Goal: Task Accomplishment & Management: Check status

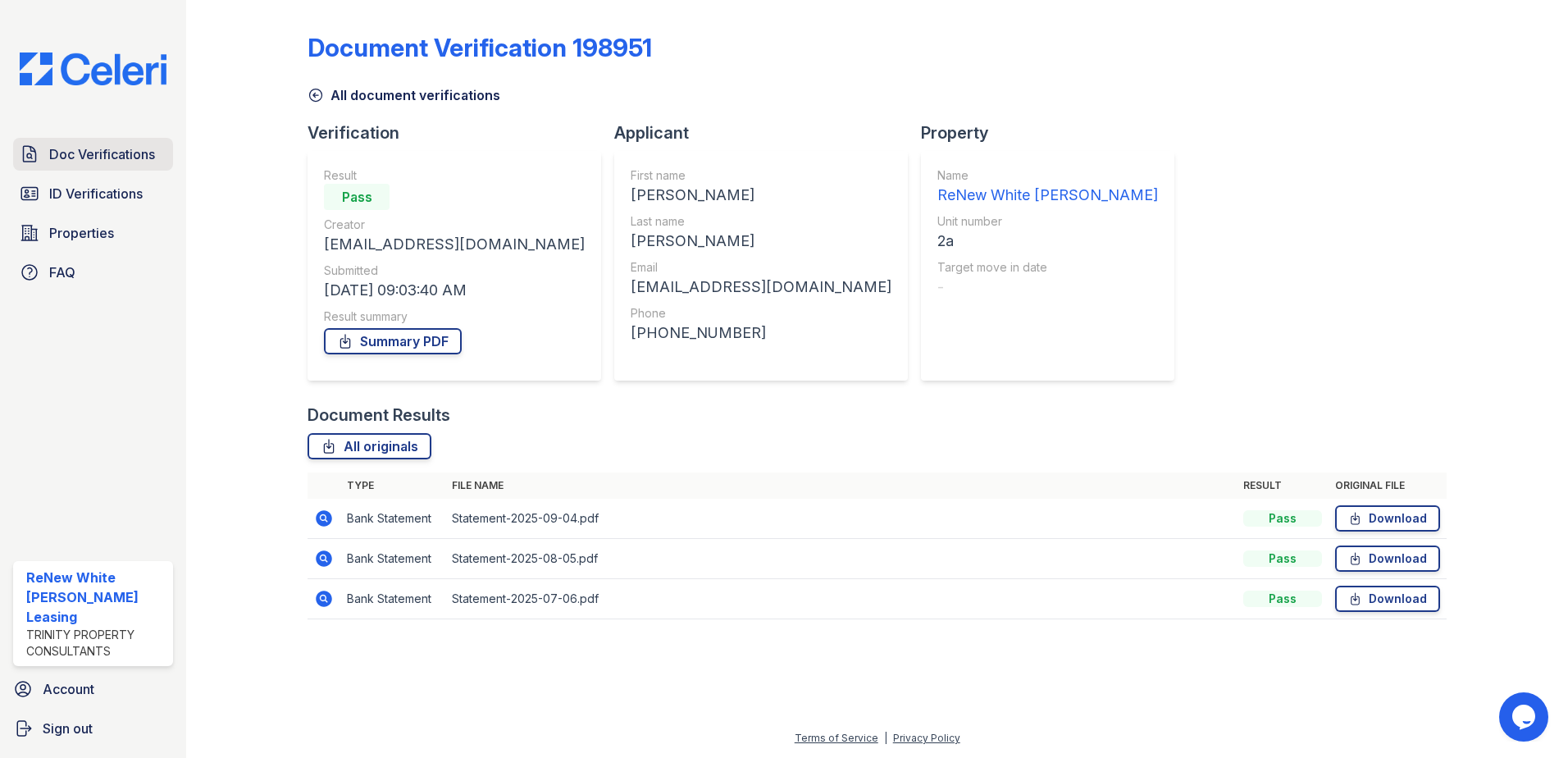
click at [126, 146] on span "Doc Verifications" at bounding box center [102, 154] width 105 height 20
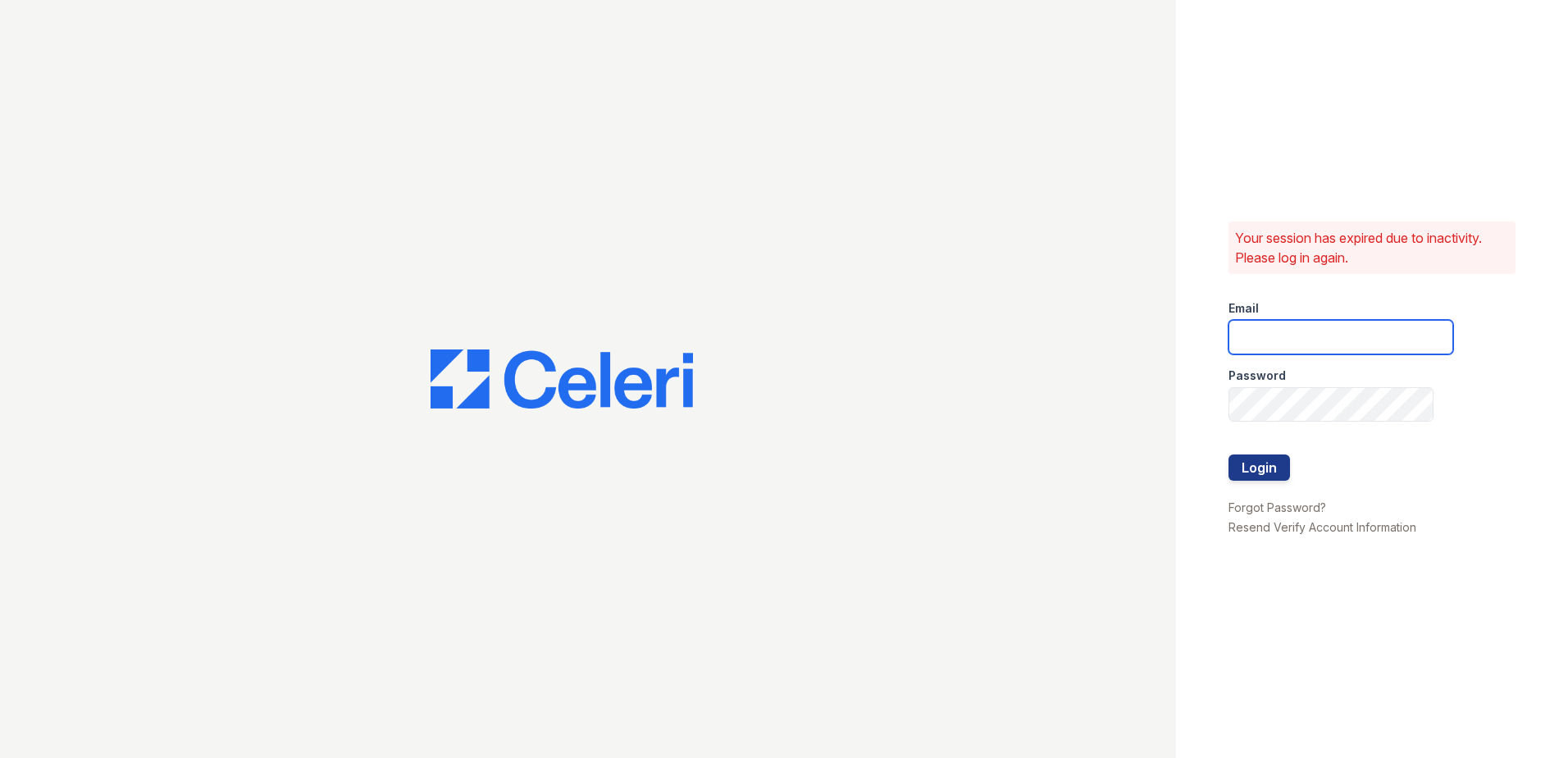
type input "renewwhitemarsh@trinity-pm.com"
click at [1280, 467] on button "Login" at bounding box center [1259, 467] width 61 height 26
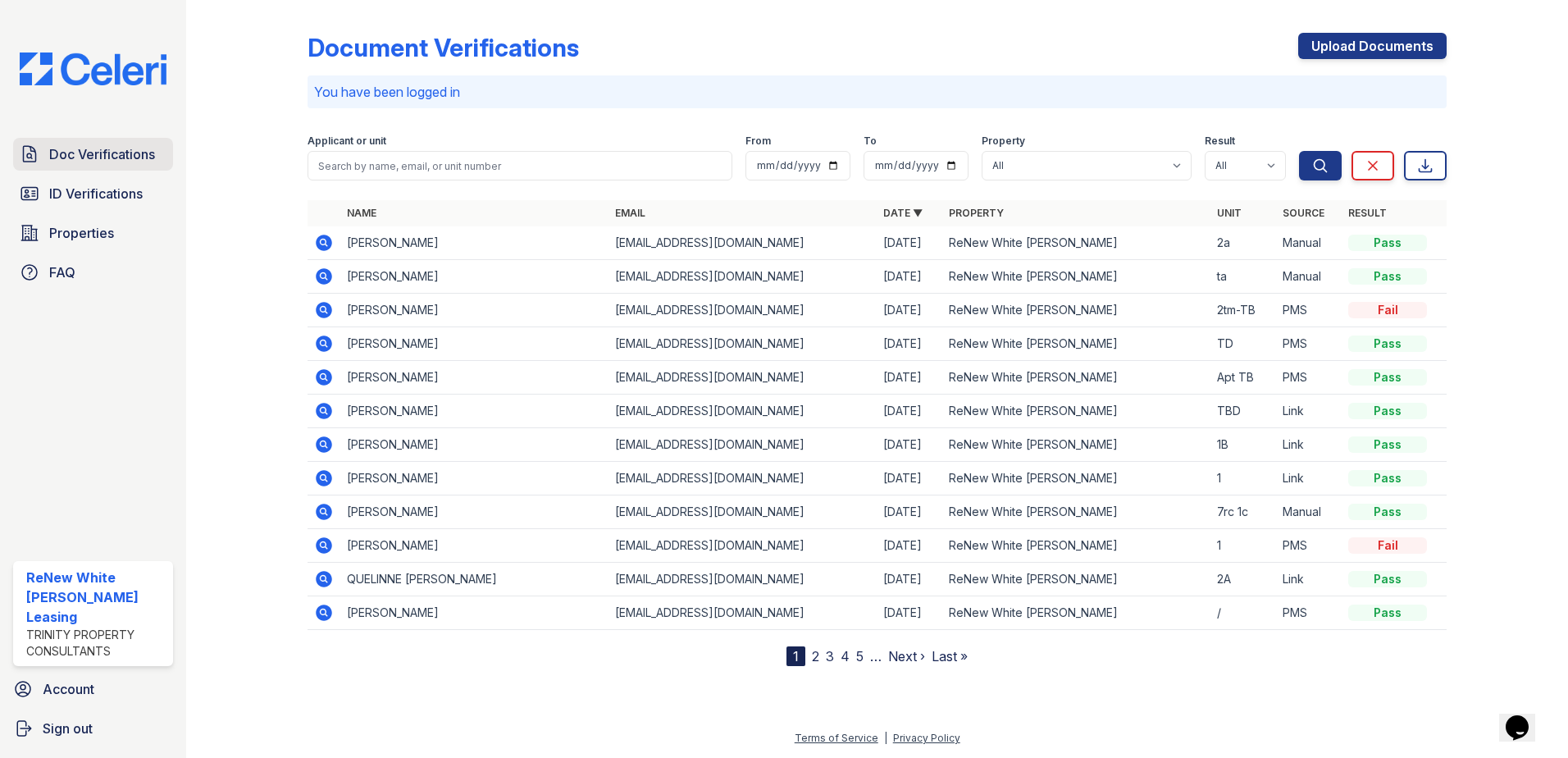
click at [93, 146] on span "Doc Verifications" at bounding box center [102, 154] width 105 height 20
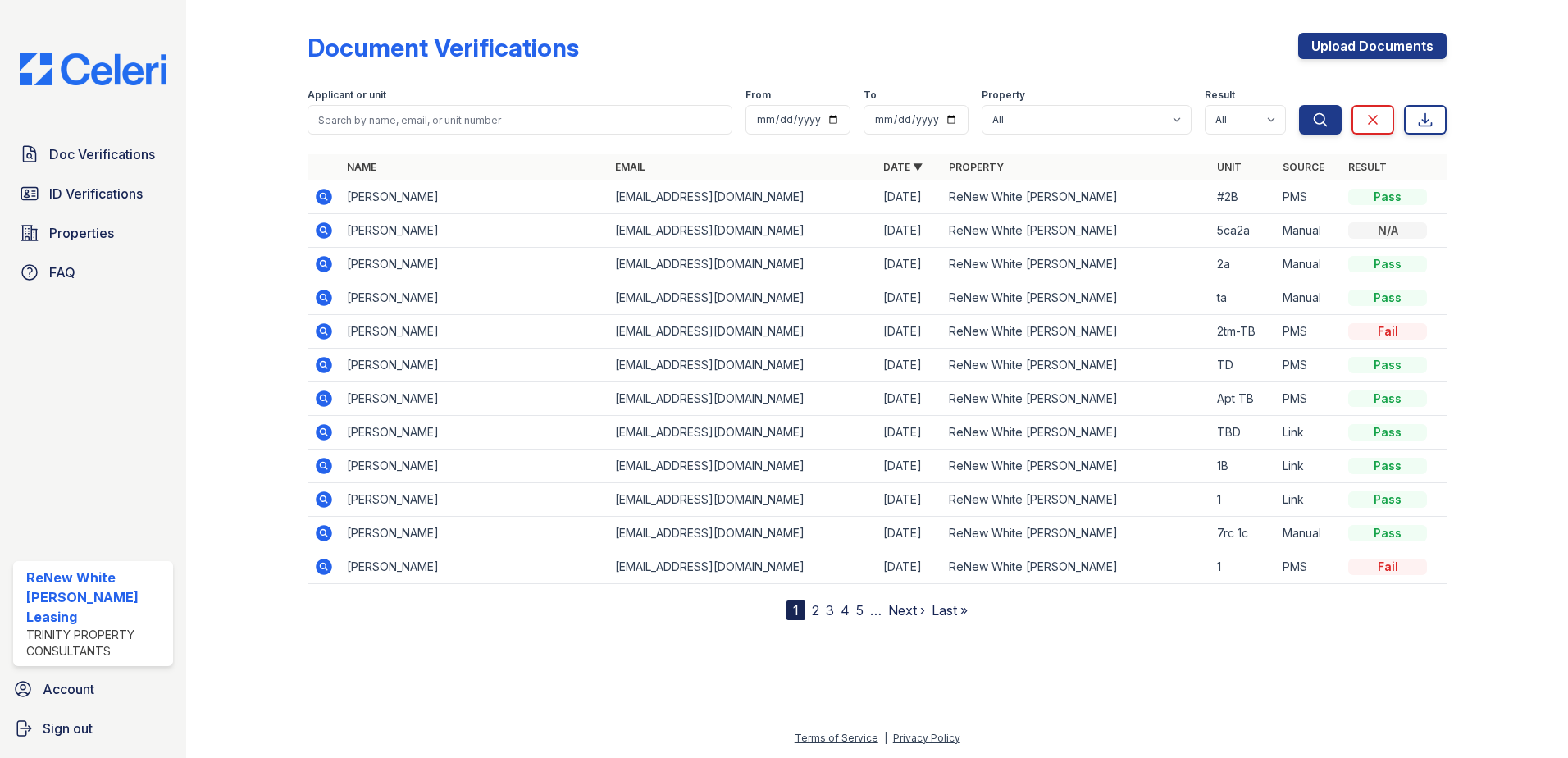
click at [331, 196] on icon at bounding box center [324, 196] width 16 height 16
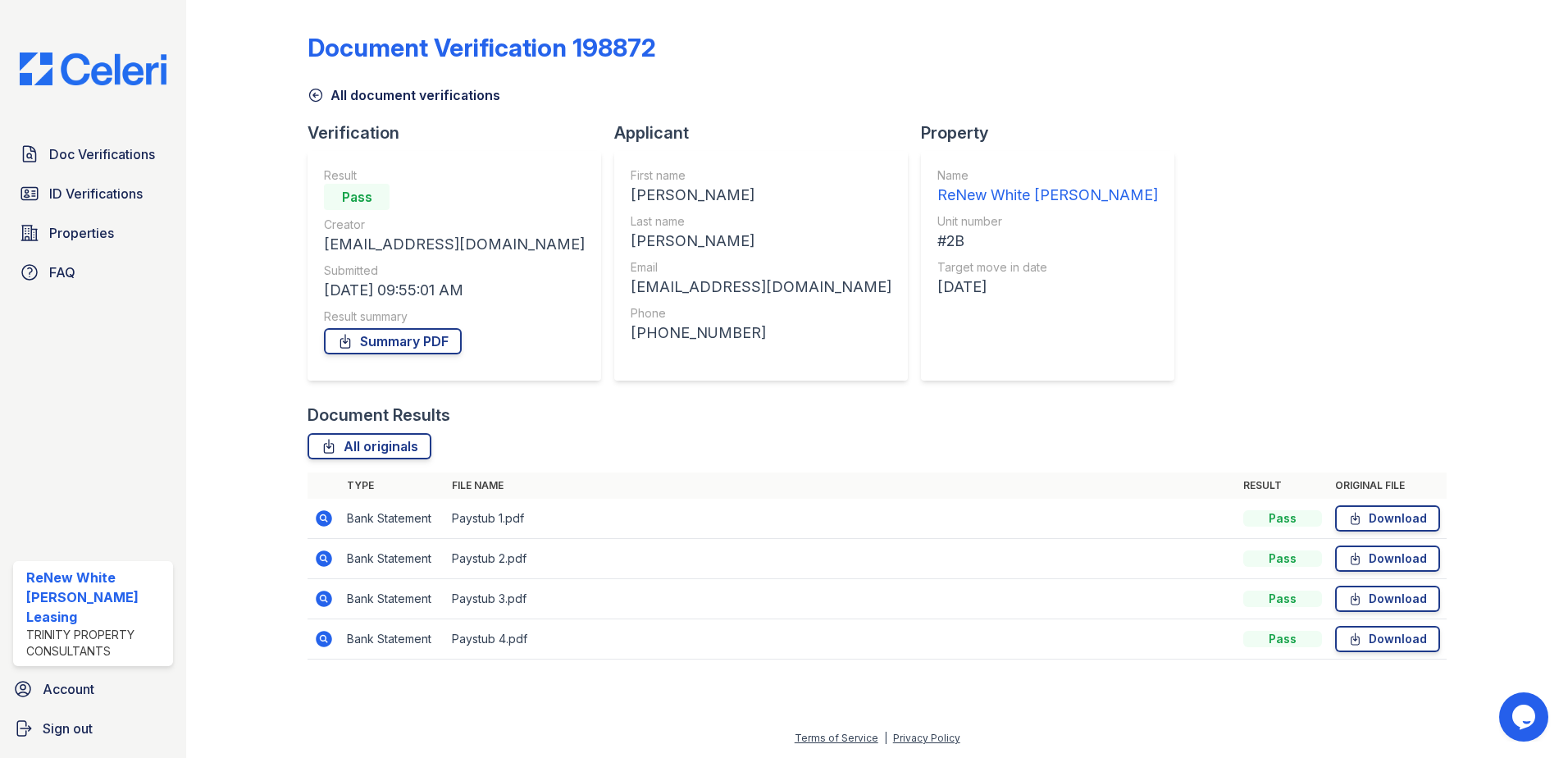
click at [318, 514] on icon at bounding box center [324, 518] width 16 height 16
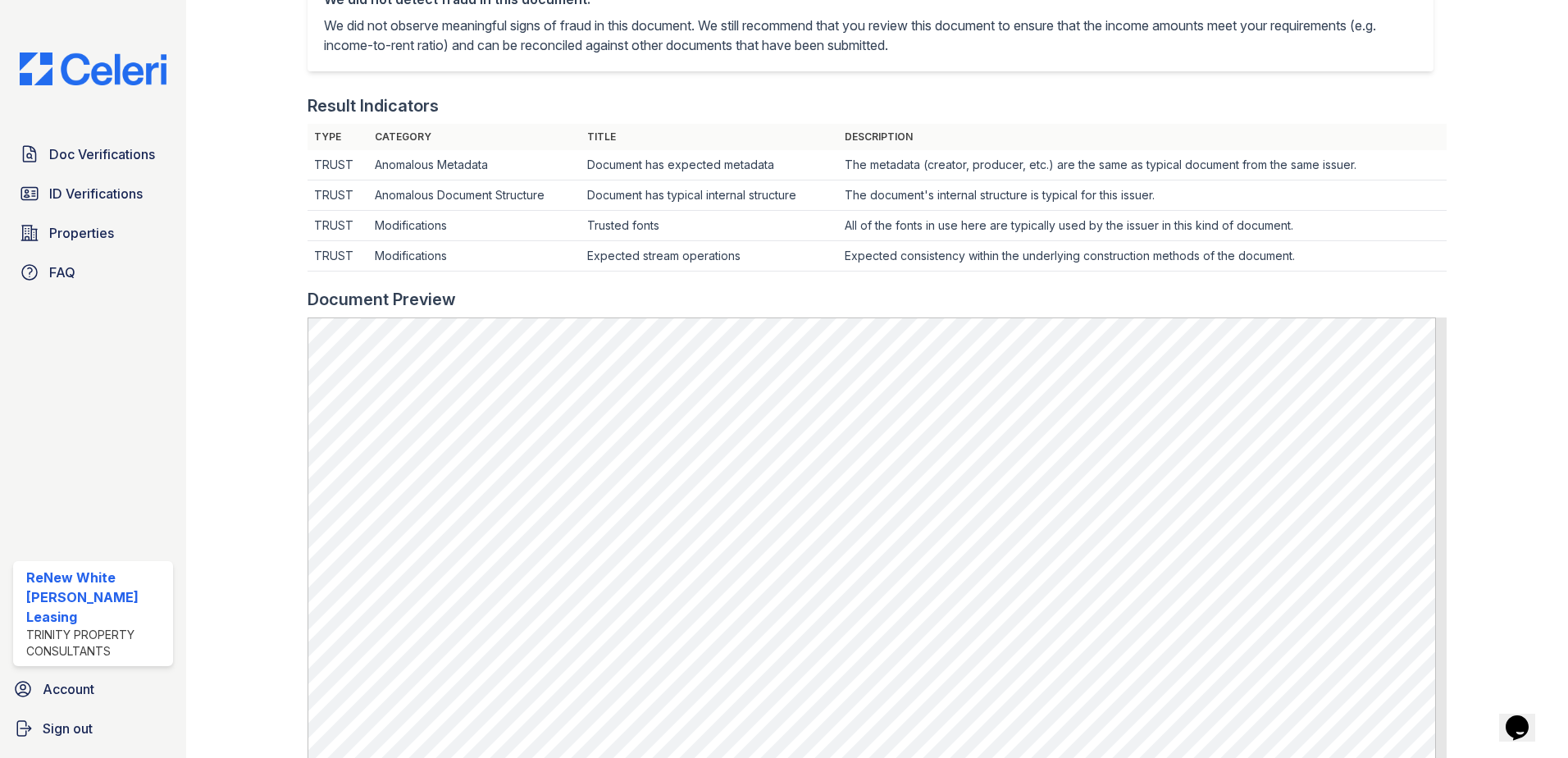
scroll to position [574, 0]
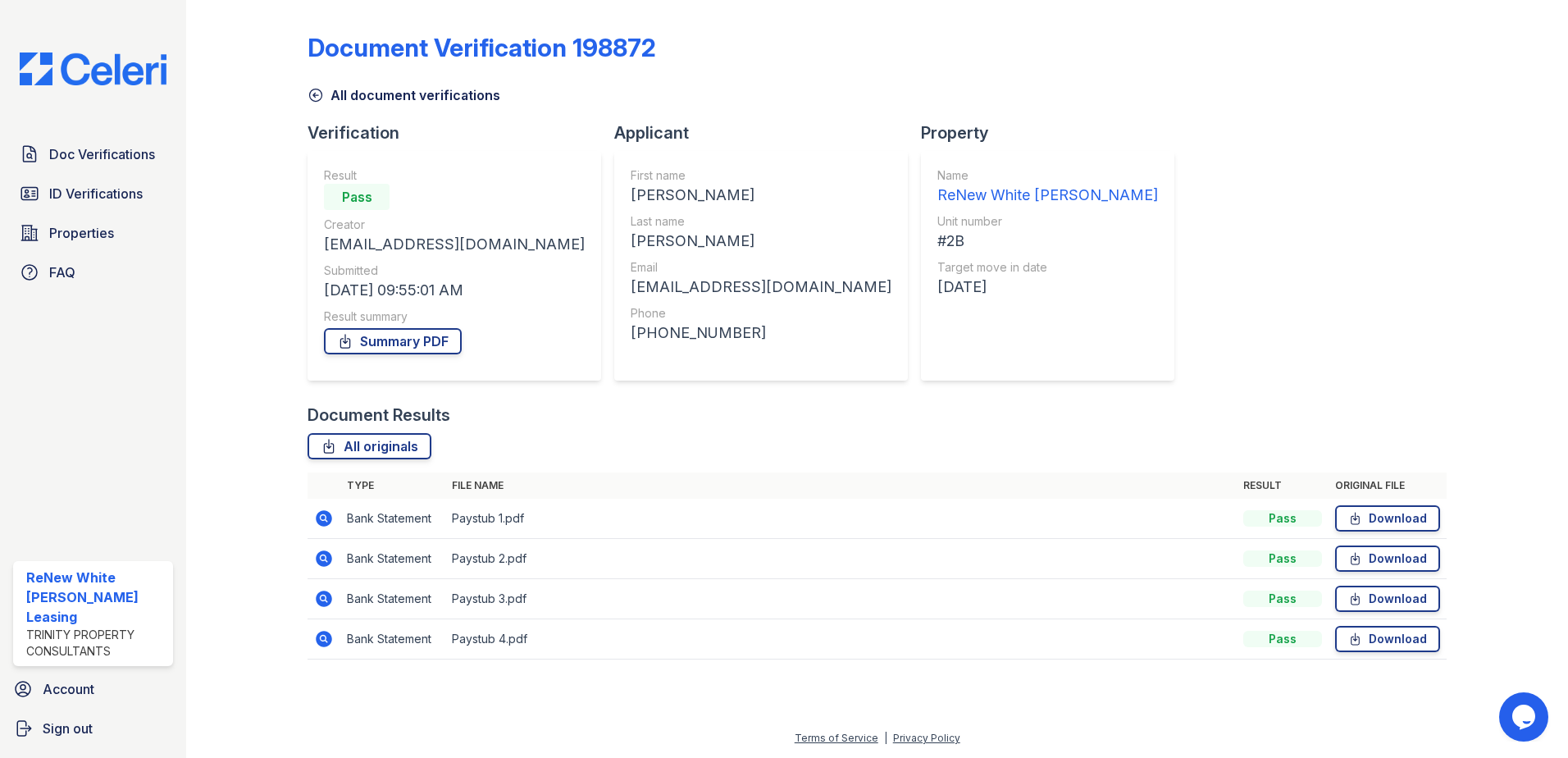
click at [332, 556] on icon at bounding box center [324, 559] width 20 height 20
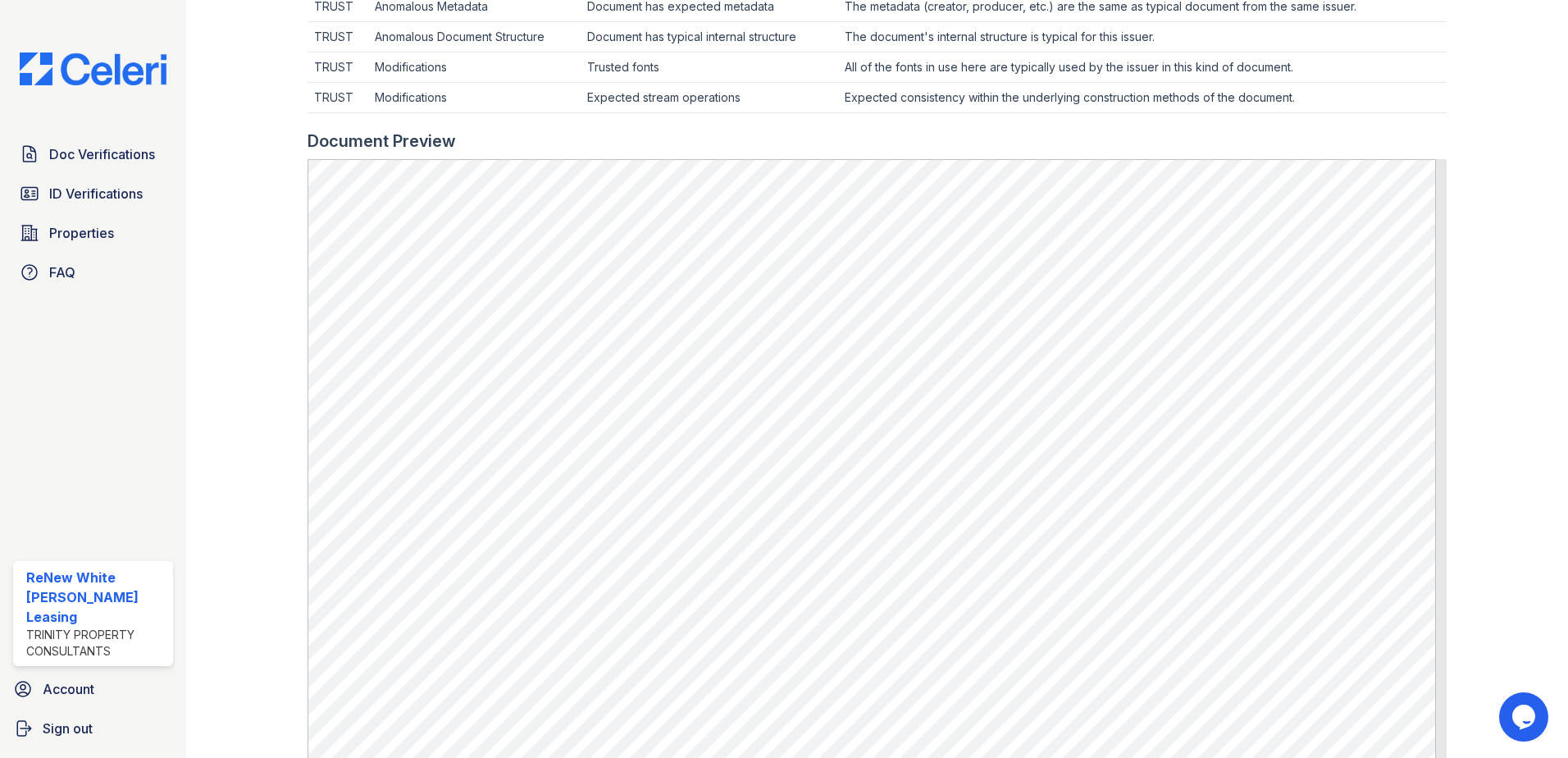
scroll to position [574, 0]
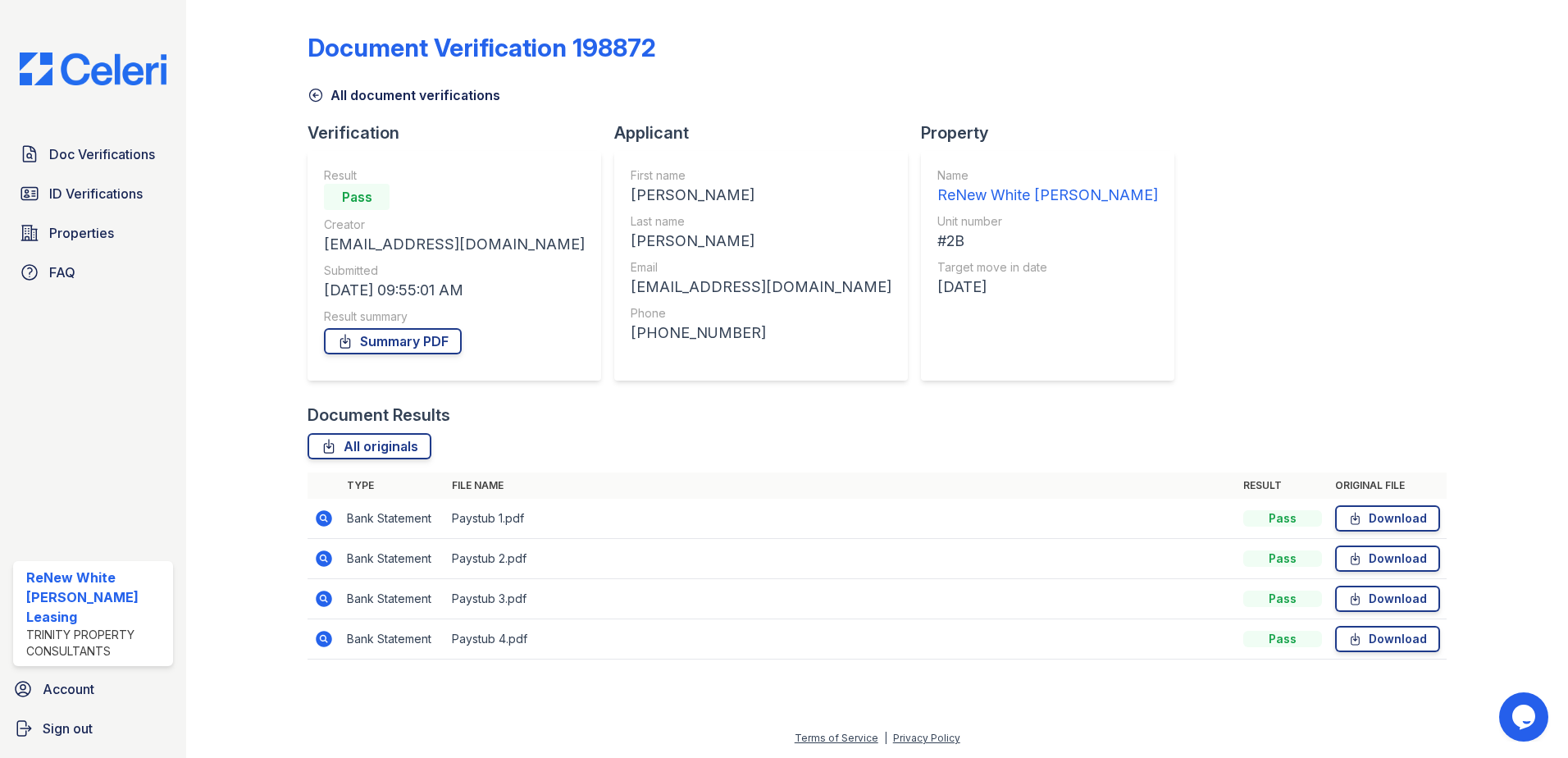
click at [322, 600] on icon at bounding box center [324, 599] width 20 height 20
click at [322, 635] on icon at bounding box center [324, 639] width 20 height 20
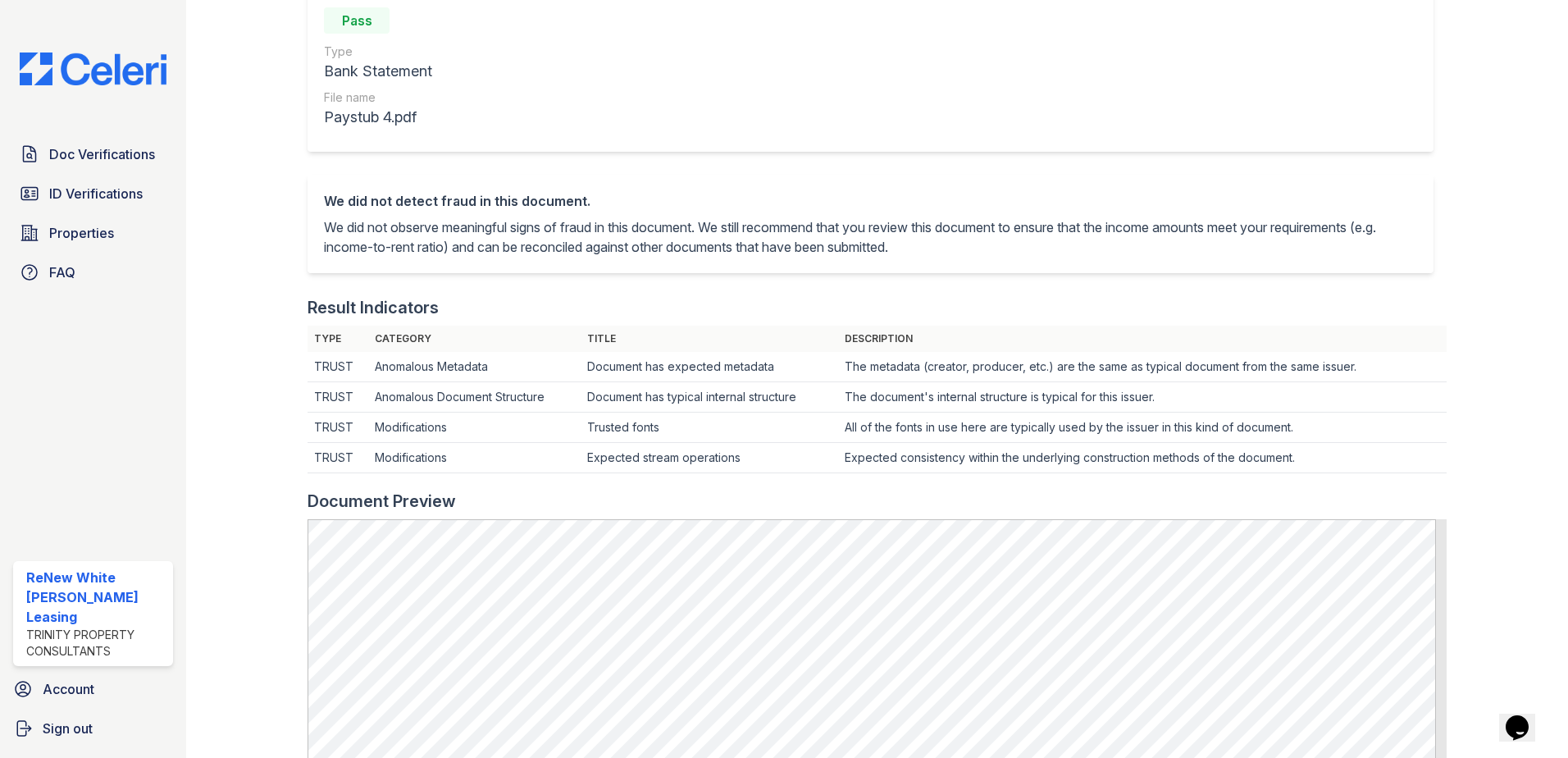
scroll to position [328, 0]
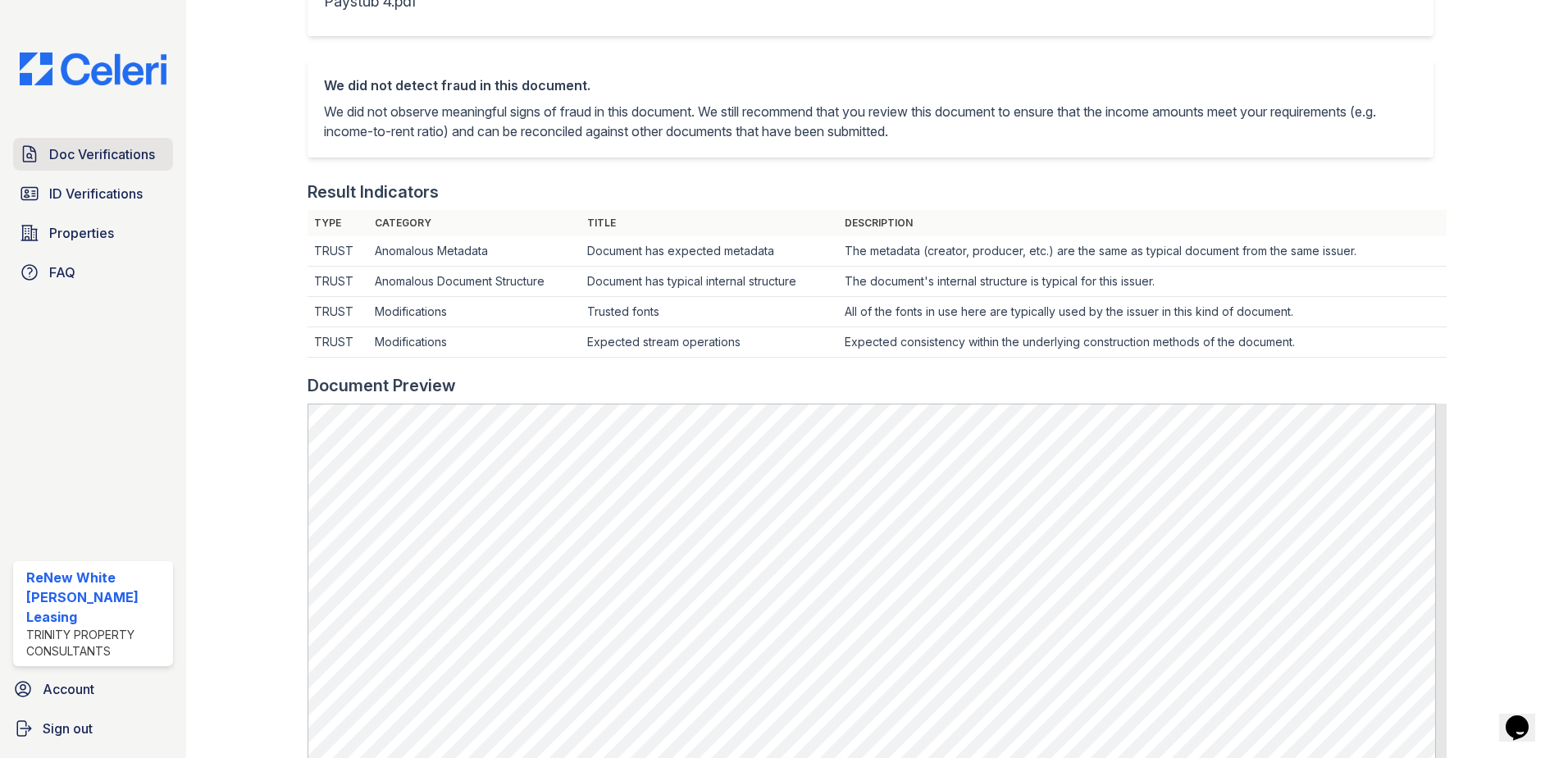
click at [101, 155] on span "Doc Verifications" at bounding box center [102, 154] width 105 height 20
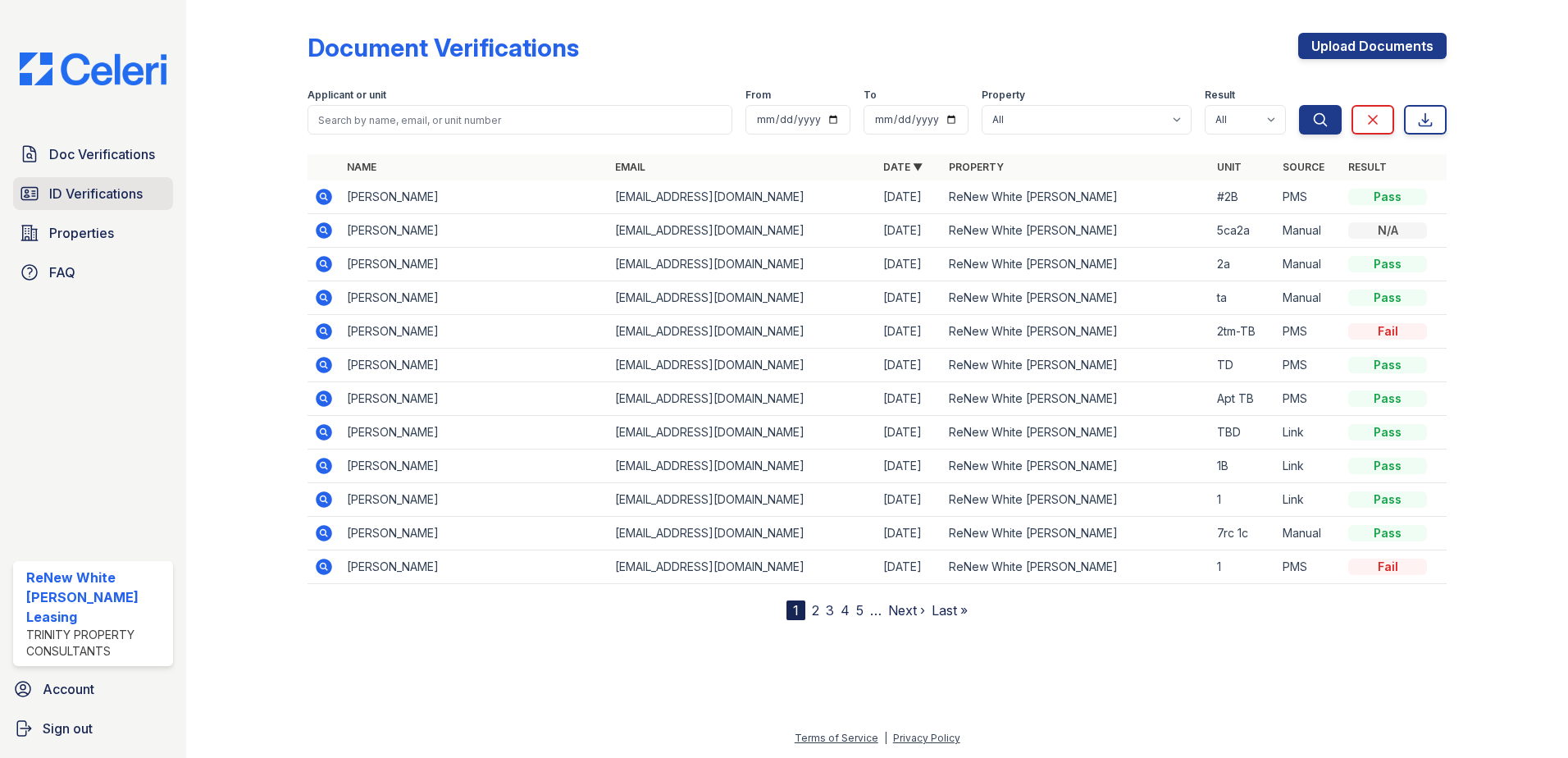
click at [125, 201] on span "ID Verifications" at bounding box center [96, 194] width 94 height 20
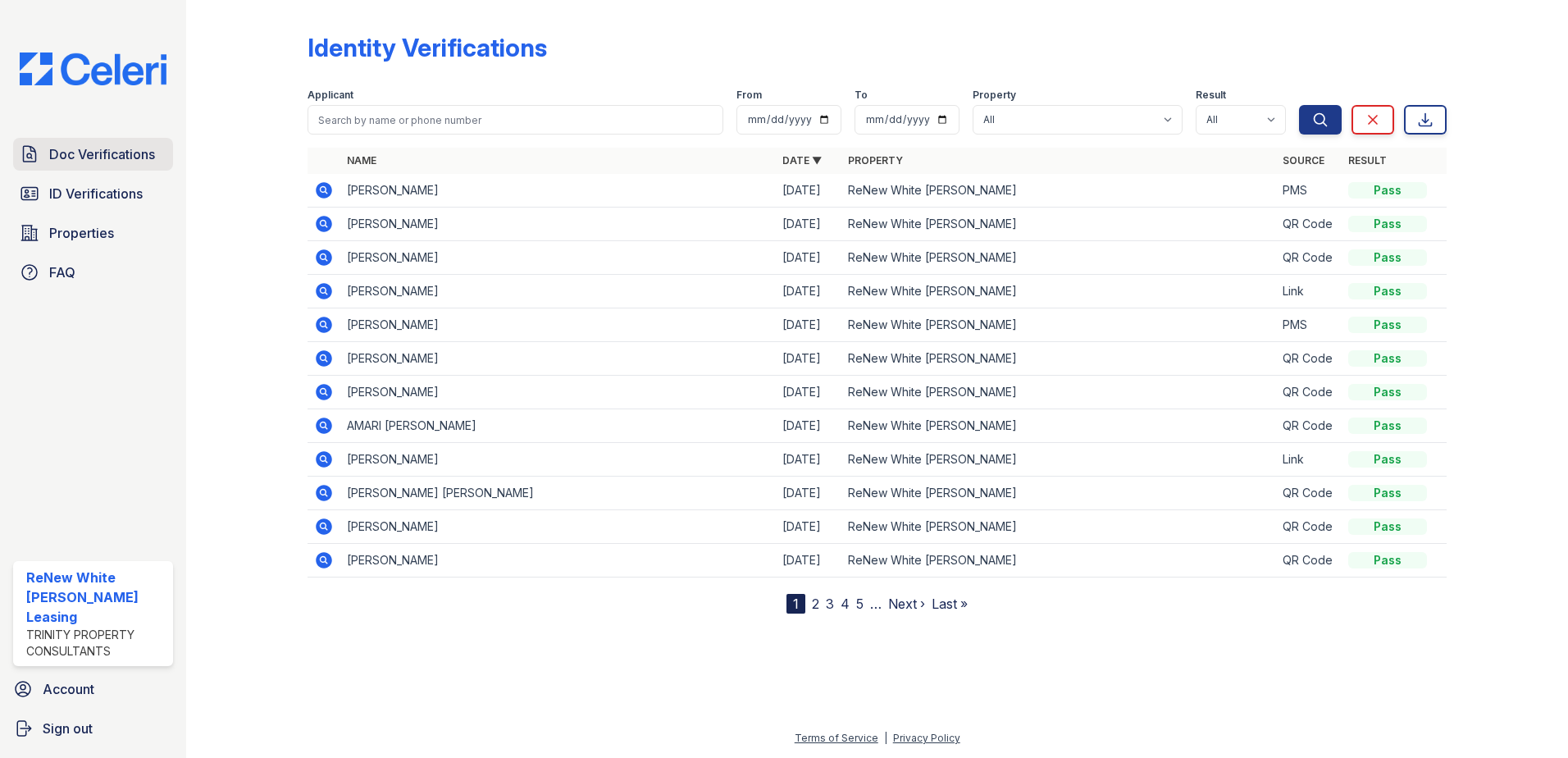
click at [146, 164] on span "Doc Verifications" at bounding box center [102, 154] width 105 height 20
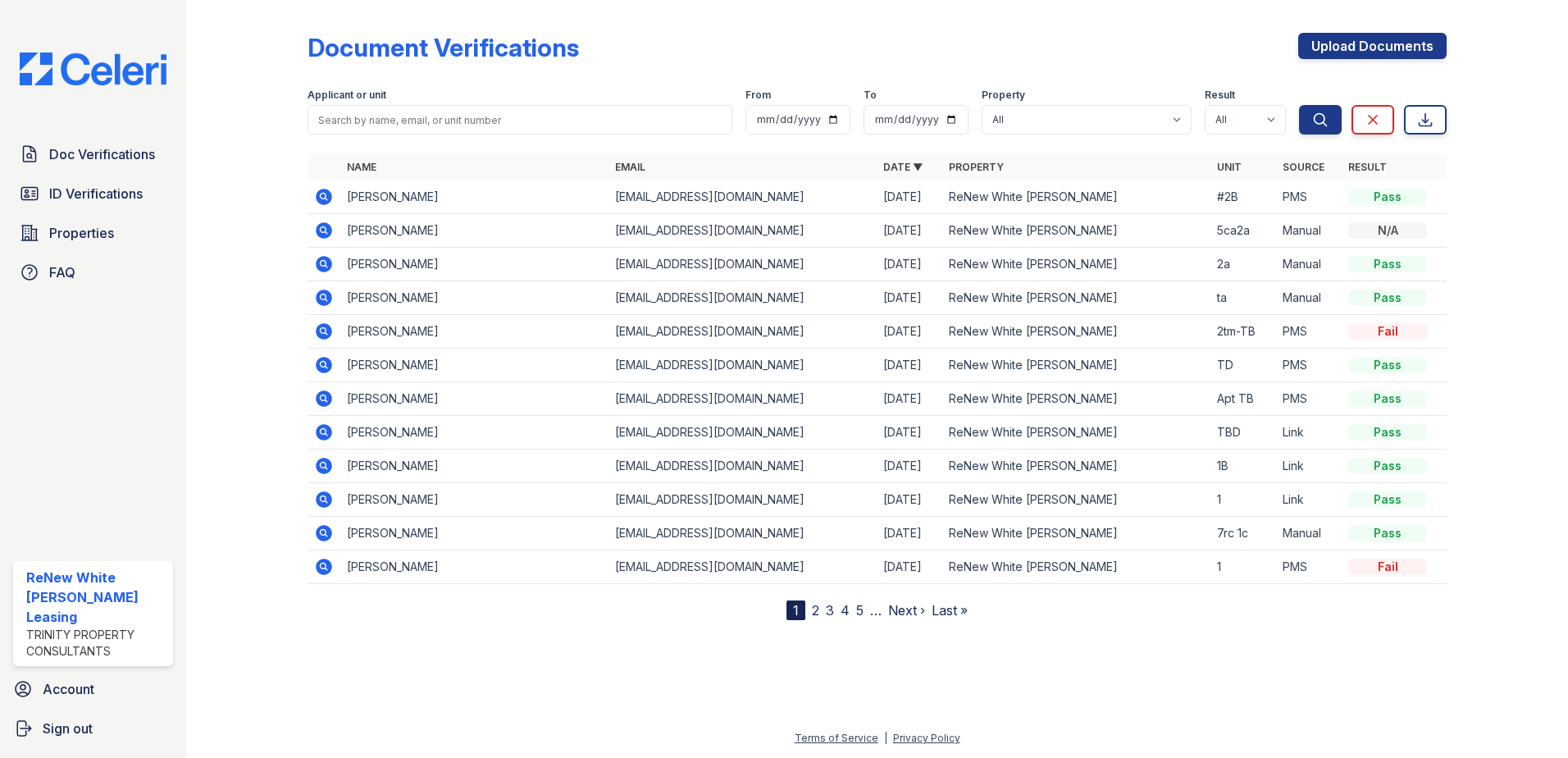
click at [321, 200] on icon at bounding box center [324, 196] width 16 height 16
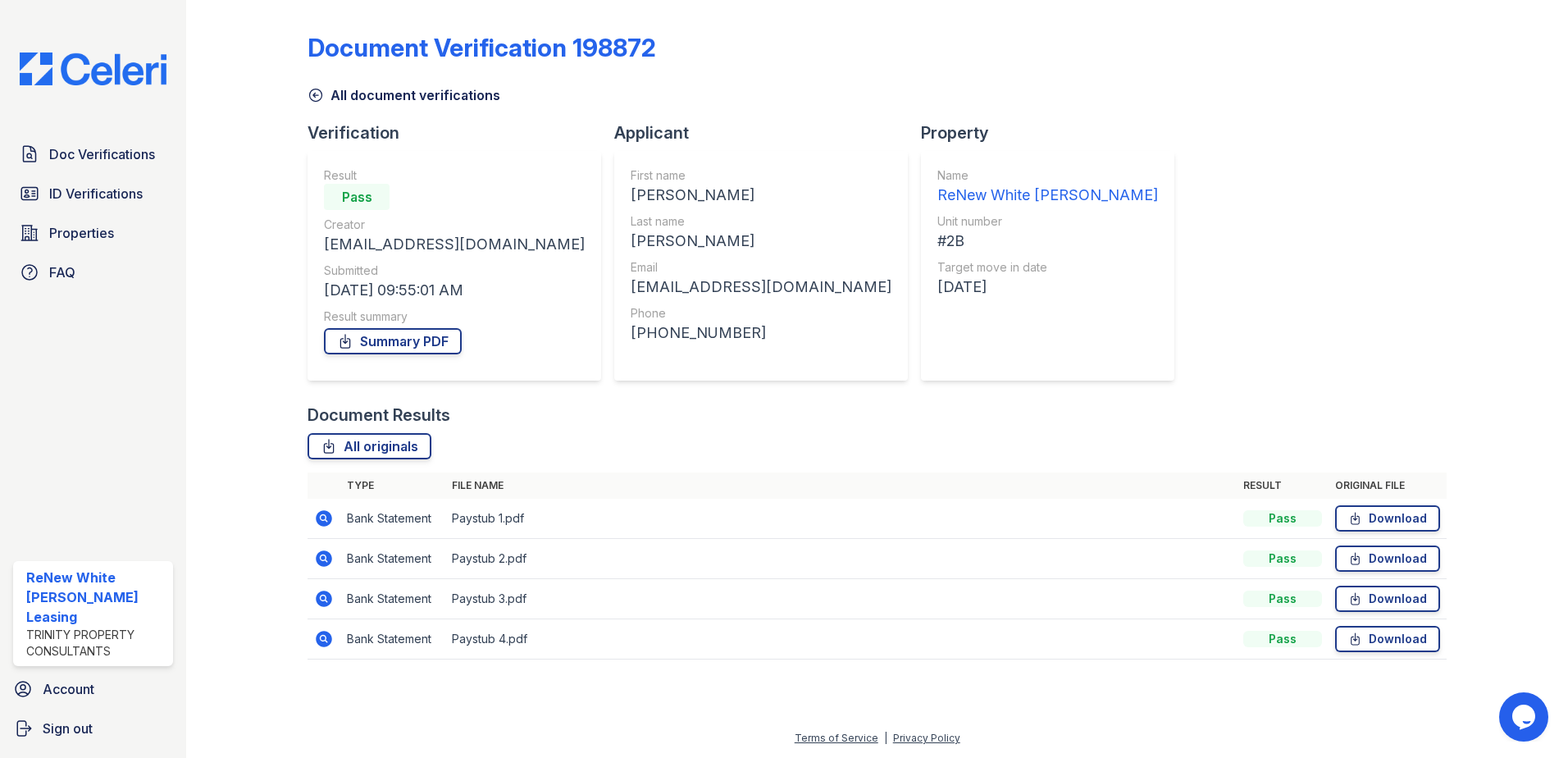
click at [324, 553] on icon at bounding box center [324, 558] width 16 height 16
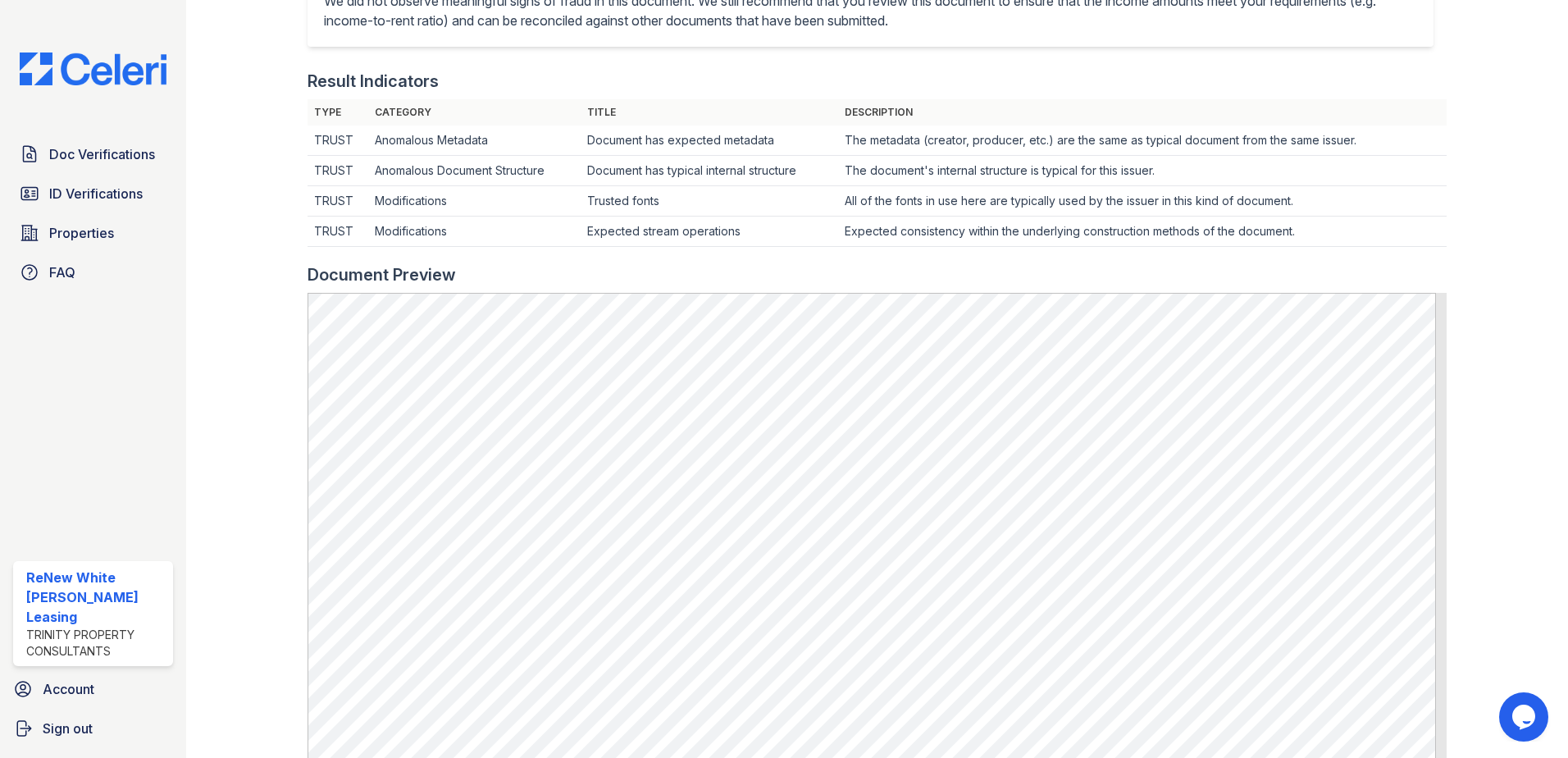
scroll to position [493, 0]
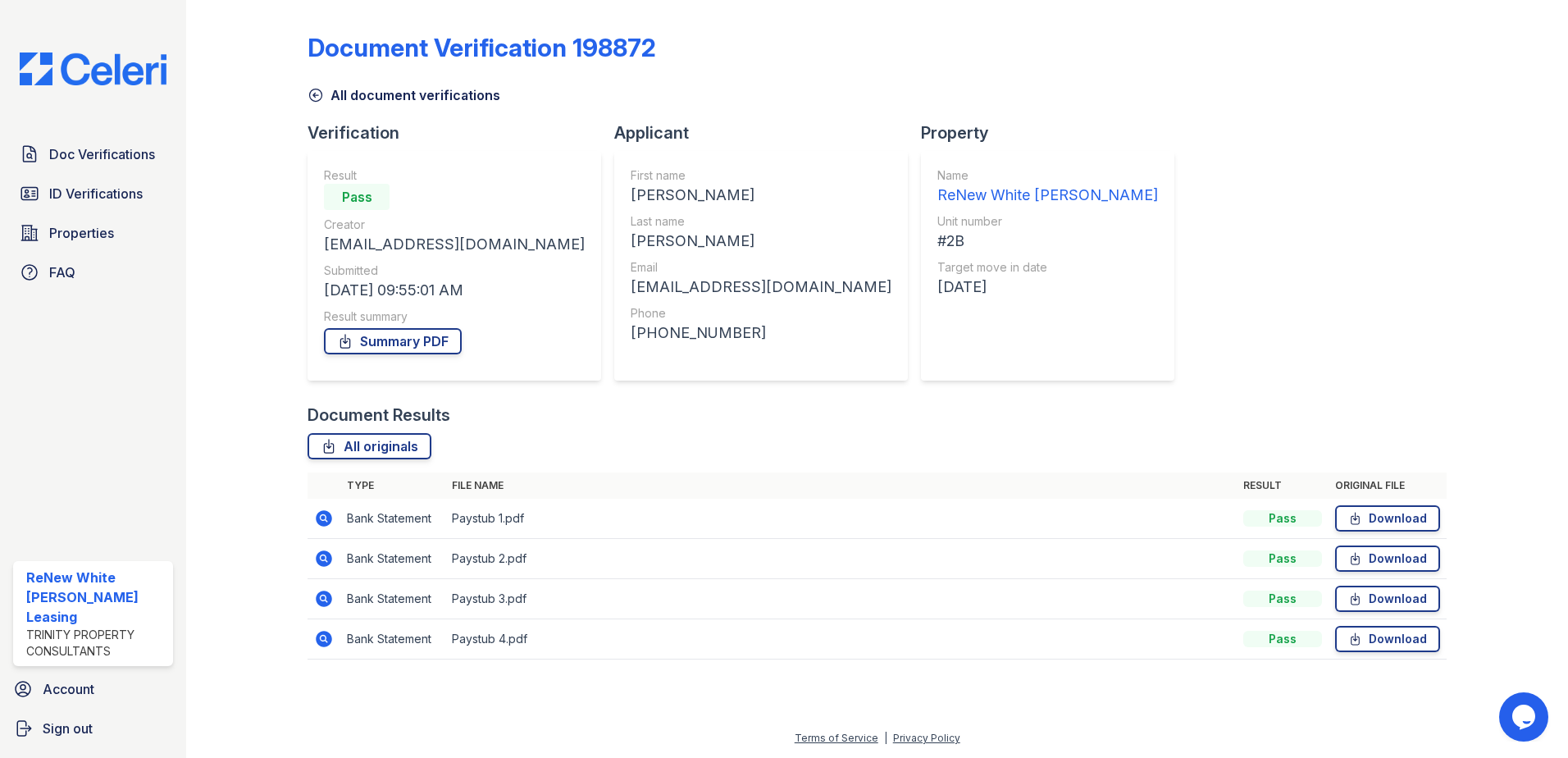
click at [333, 517] on icon at bounding box center [324, 518] width 20 height 20
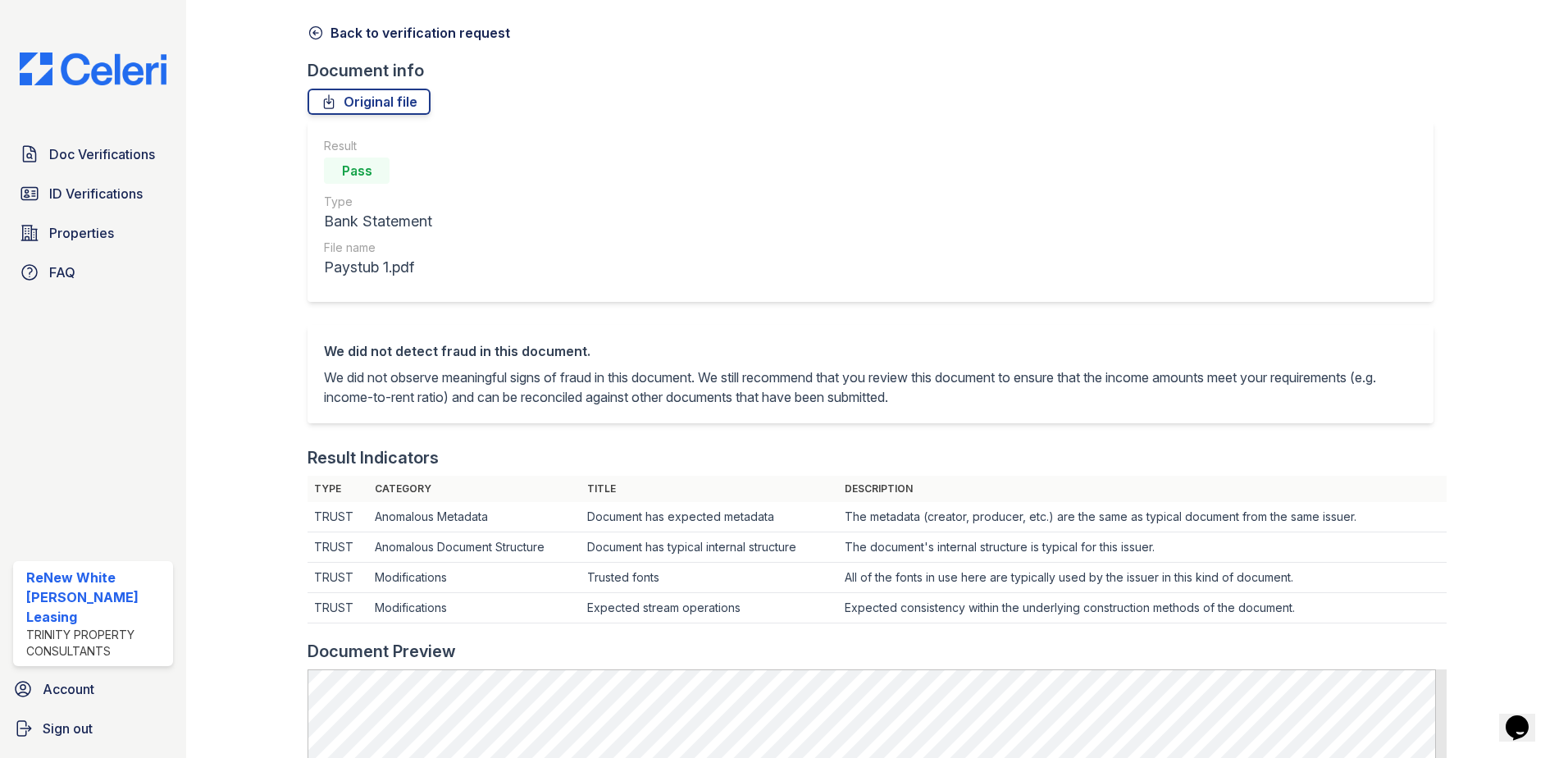
scroll to position [246, 0]
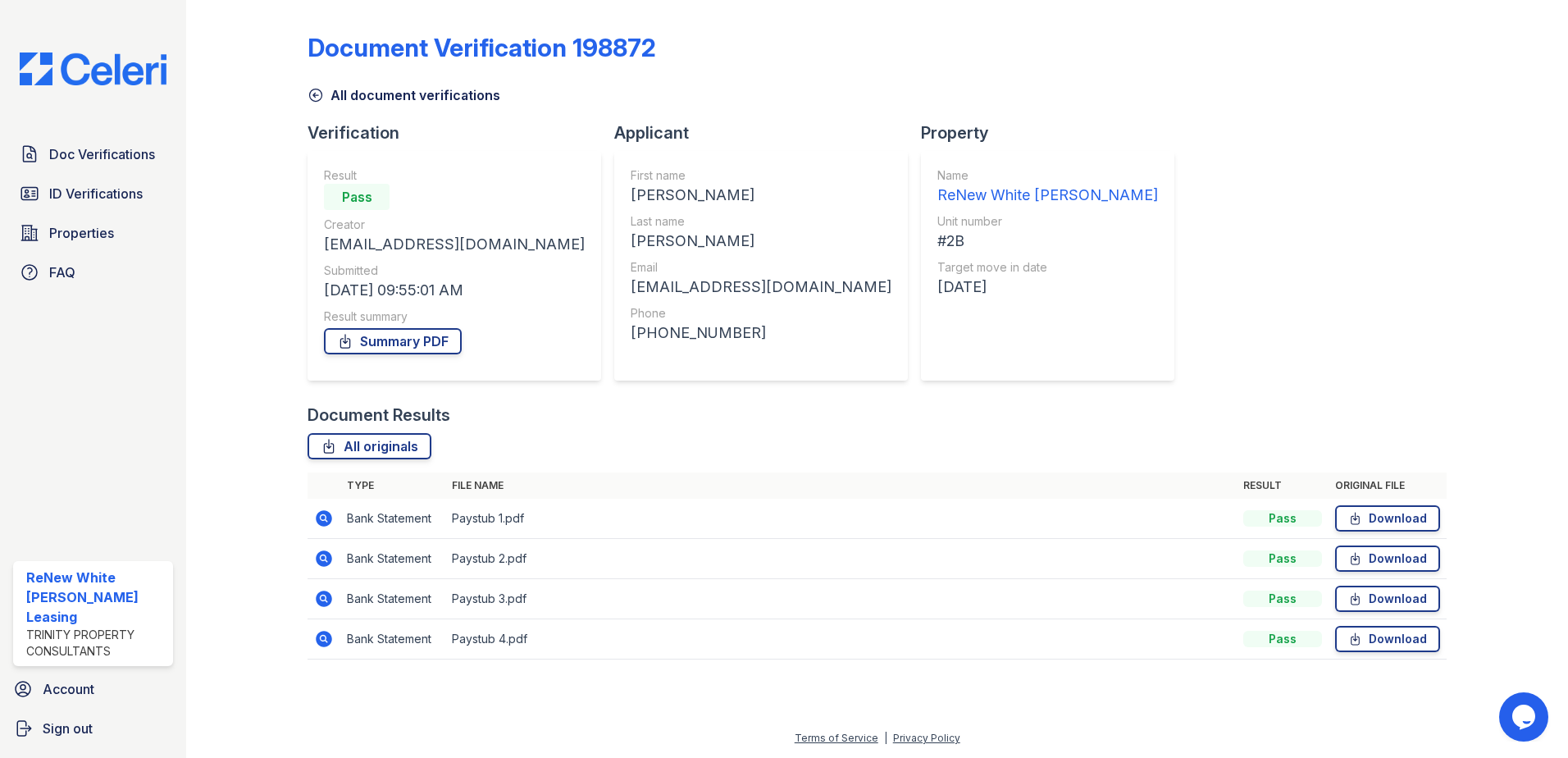
click at [321, 598] on icon at bounding box center [324, 599] width 20 height 20
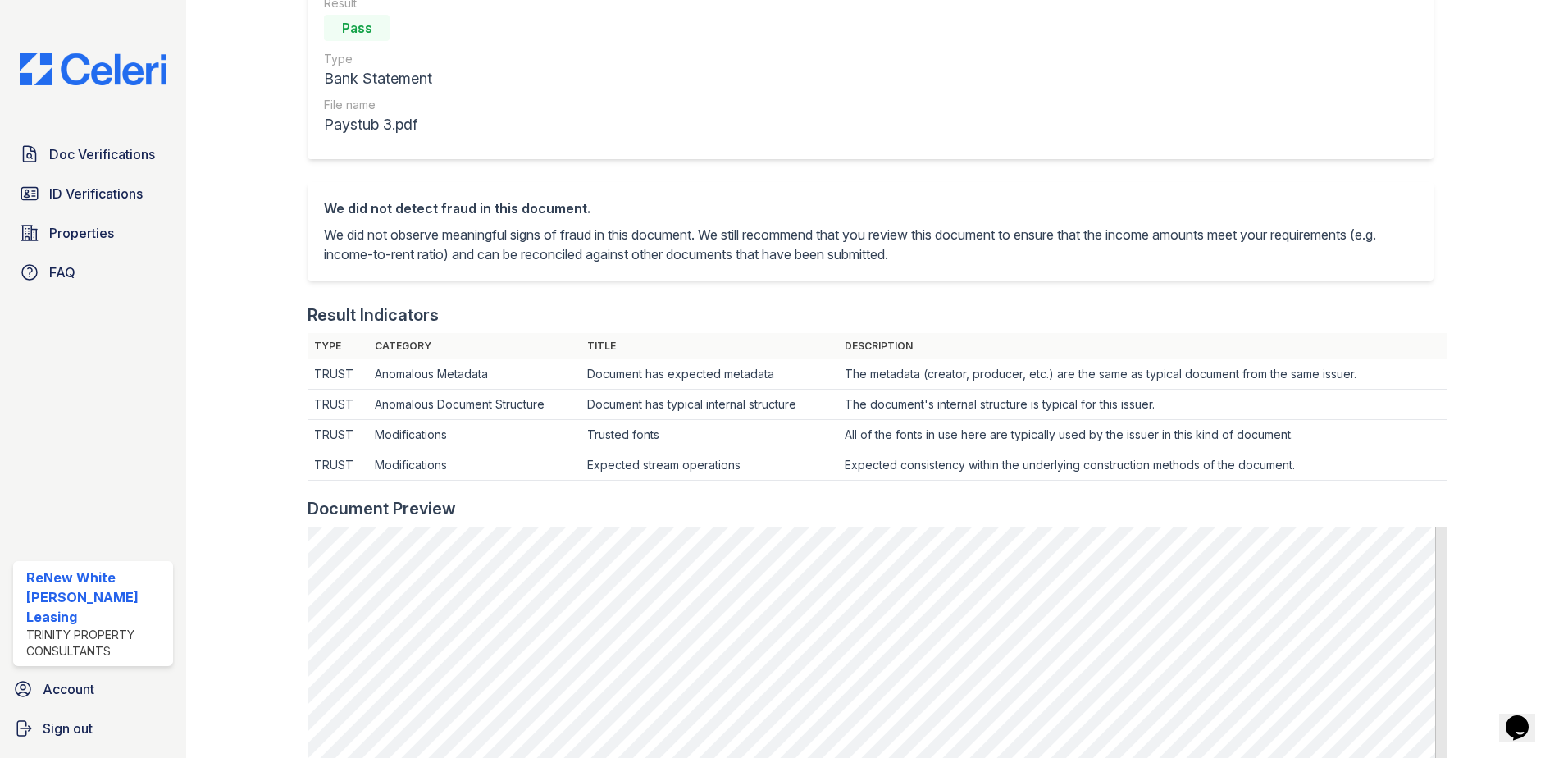
scroll to position [246, 0]
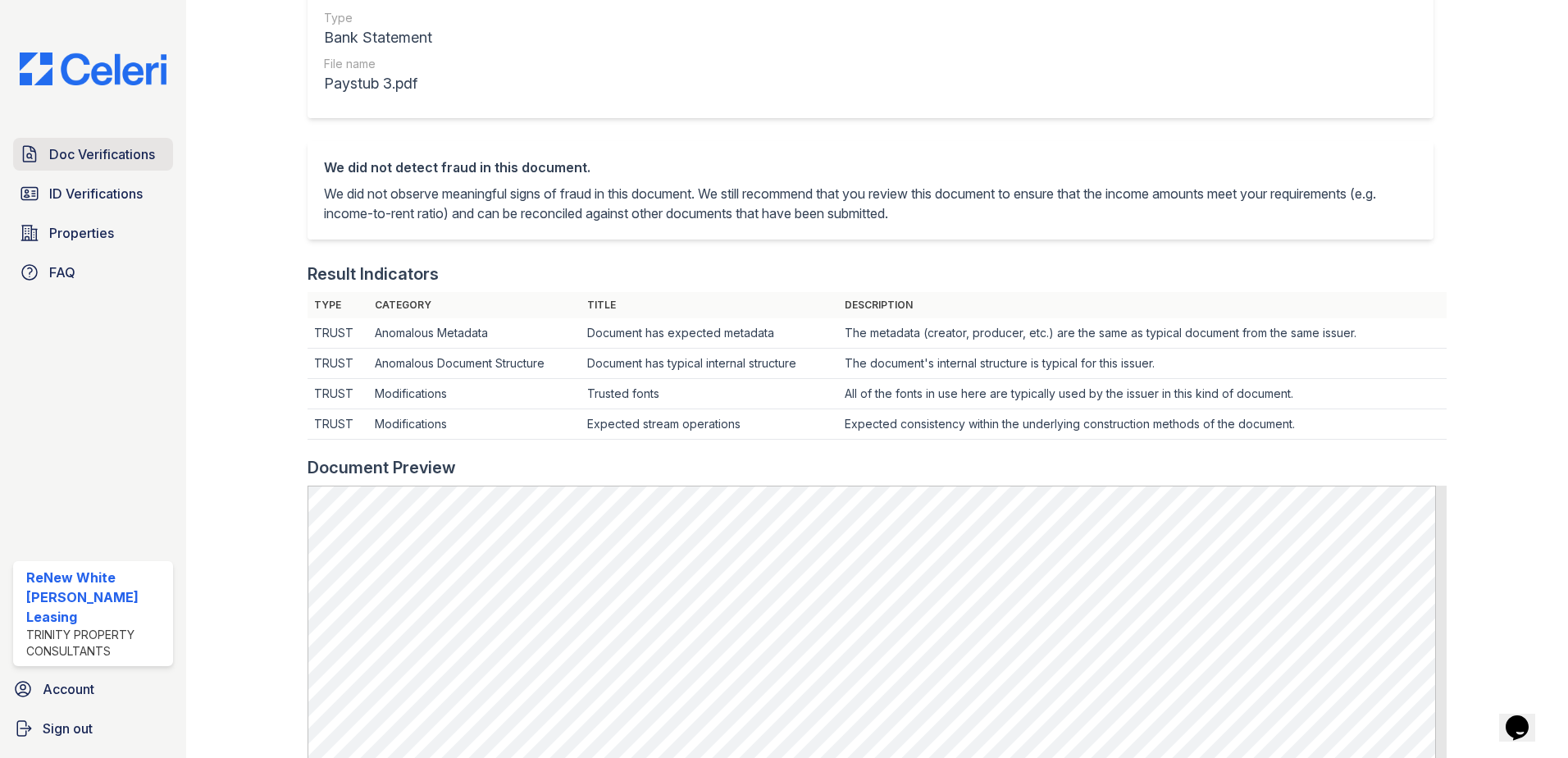
click at [137, 157] on span "Doc Verifications" at bounding box center [102, 154] width 105 height 20
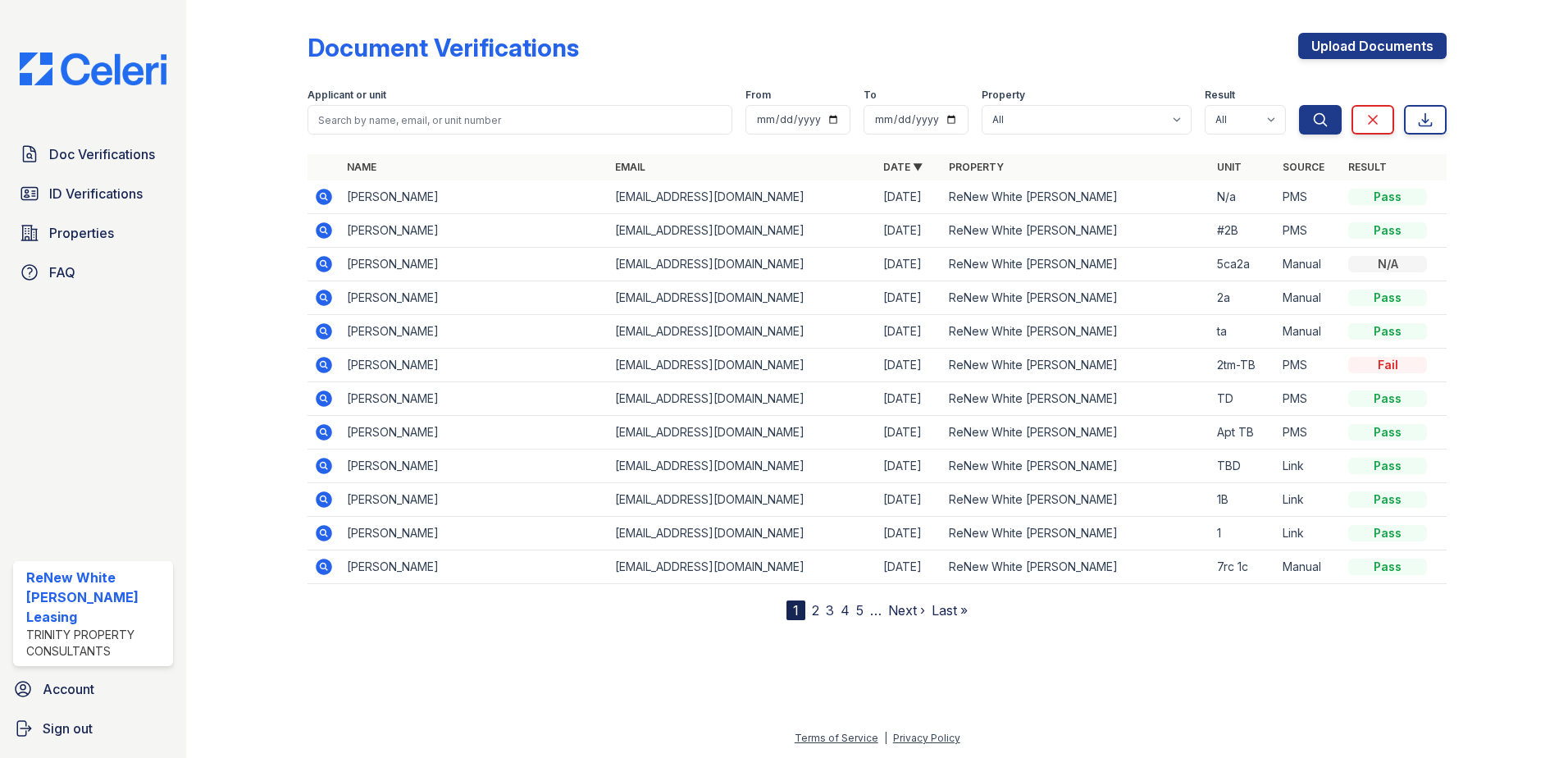
click at [322, 202] on icon at bounding box center [324, 196] width 16 height 16
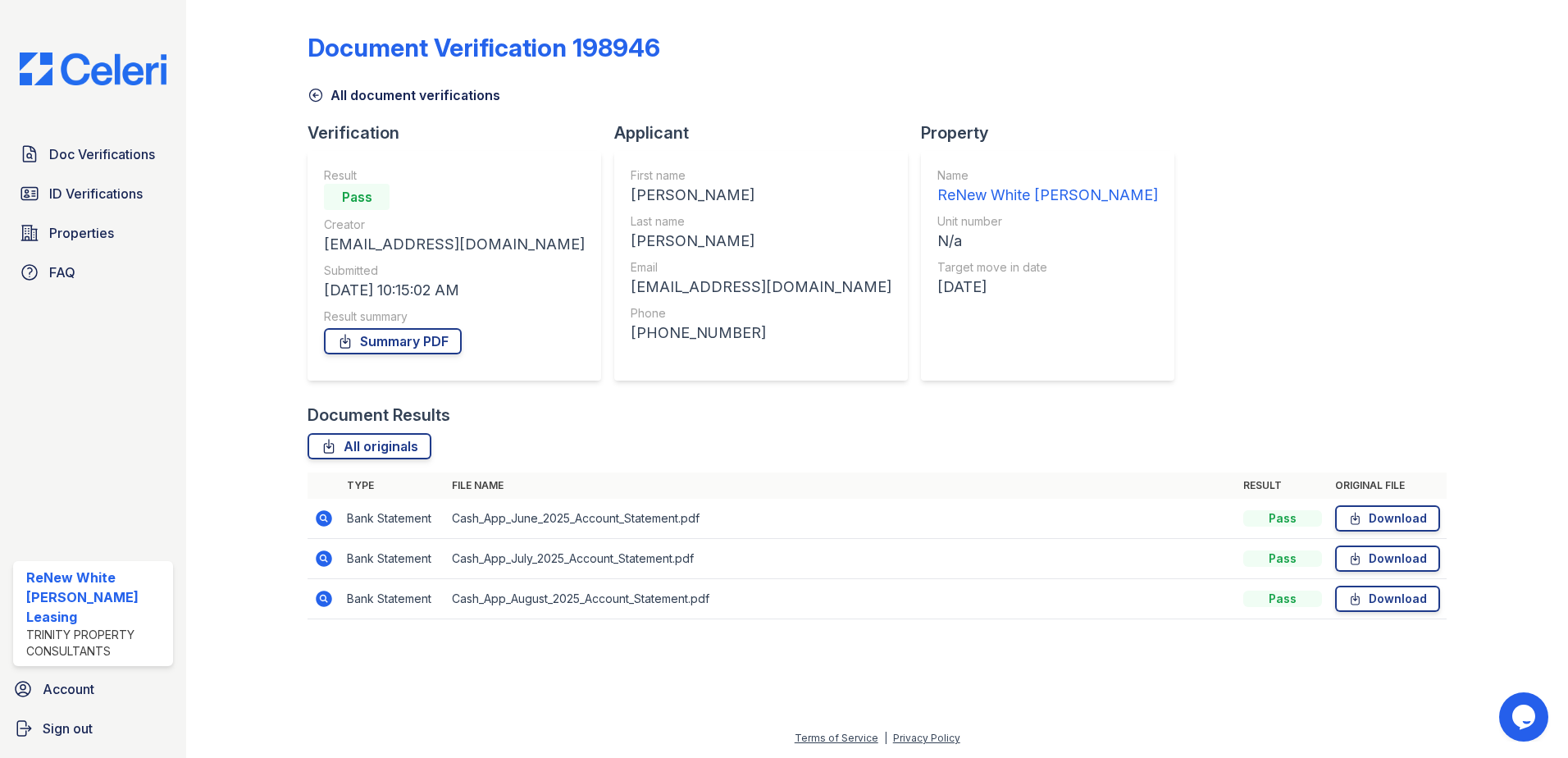
click at [325, 600] on icon at bounding box center [324, 599] width 20 height 20
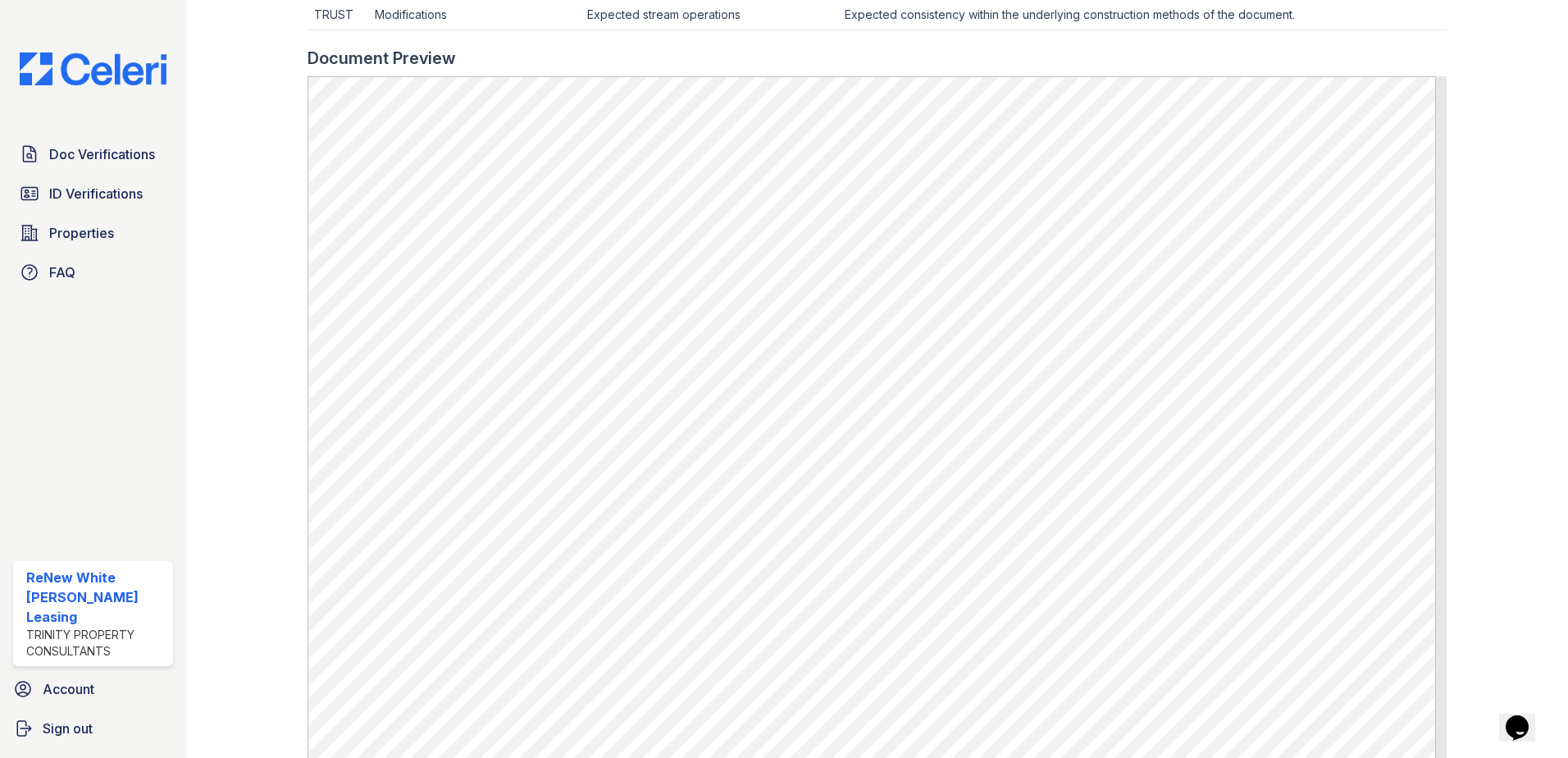
scroll to position [656, 0]
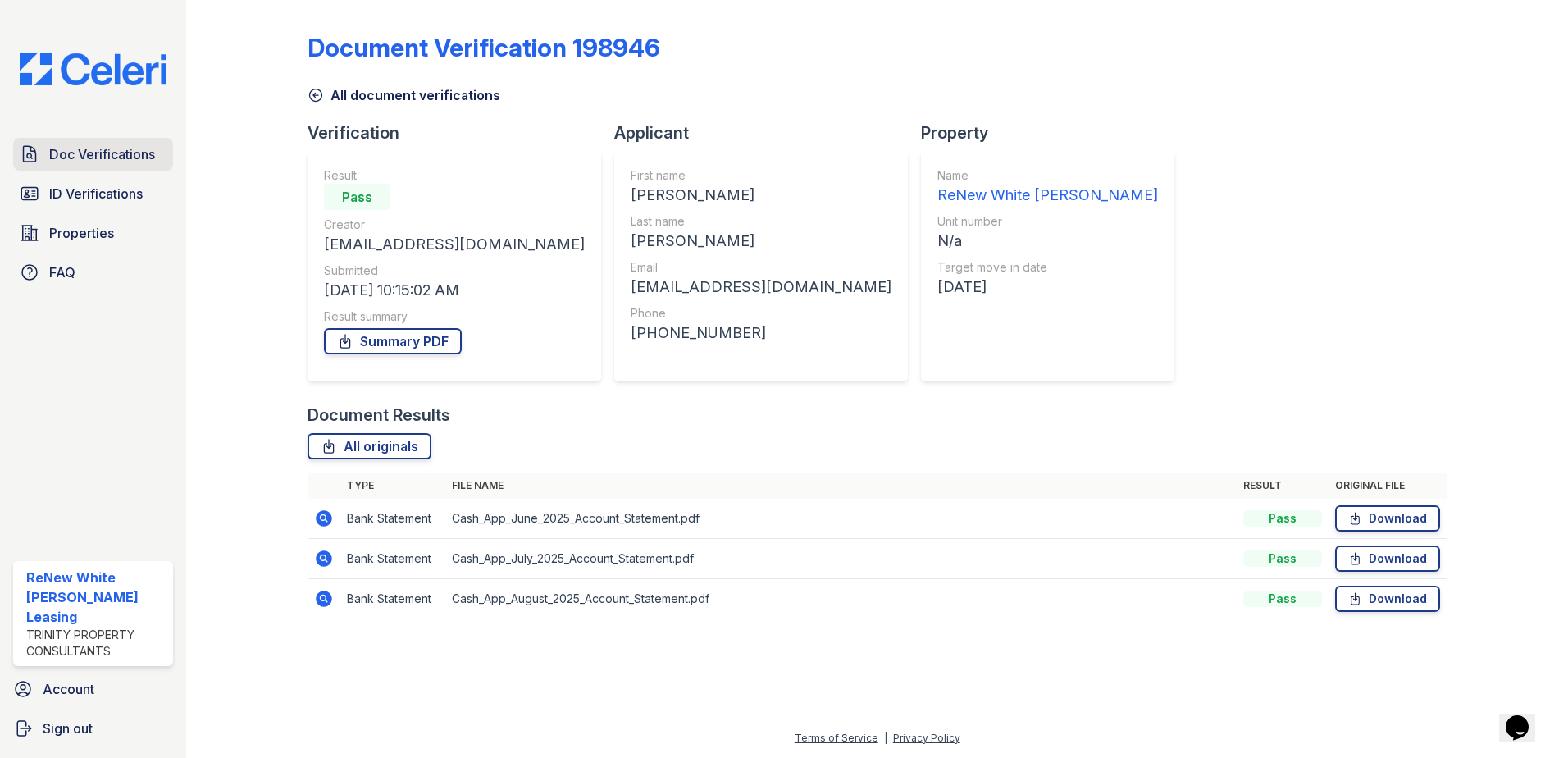
click at [82, 151] on span "Doc Verifications" at bounding box center [102, 154] width 105 height 20
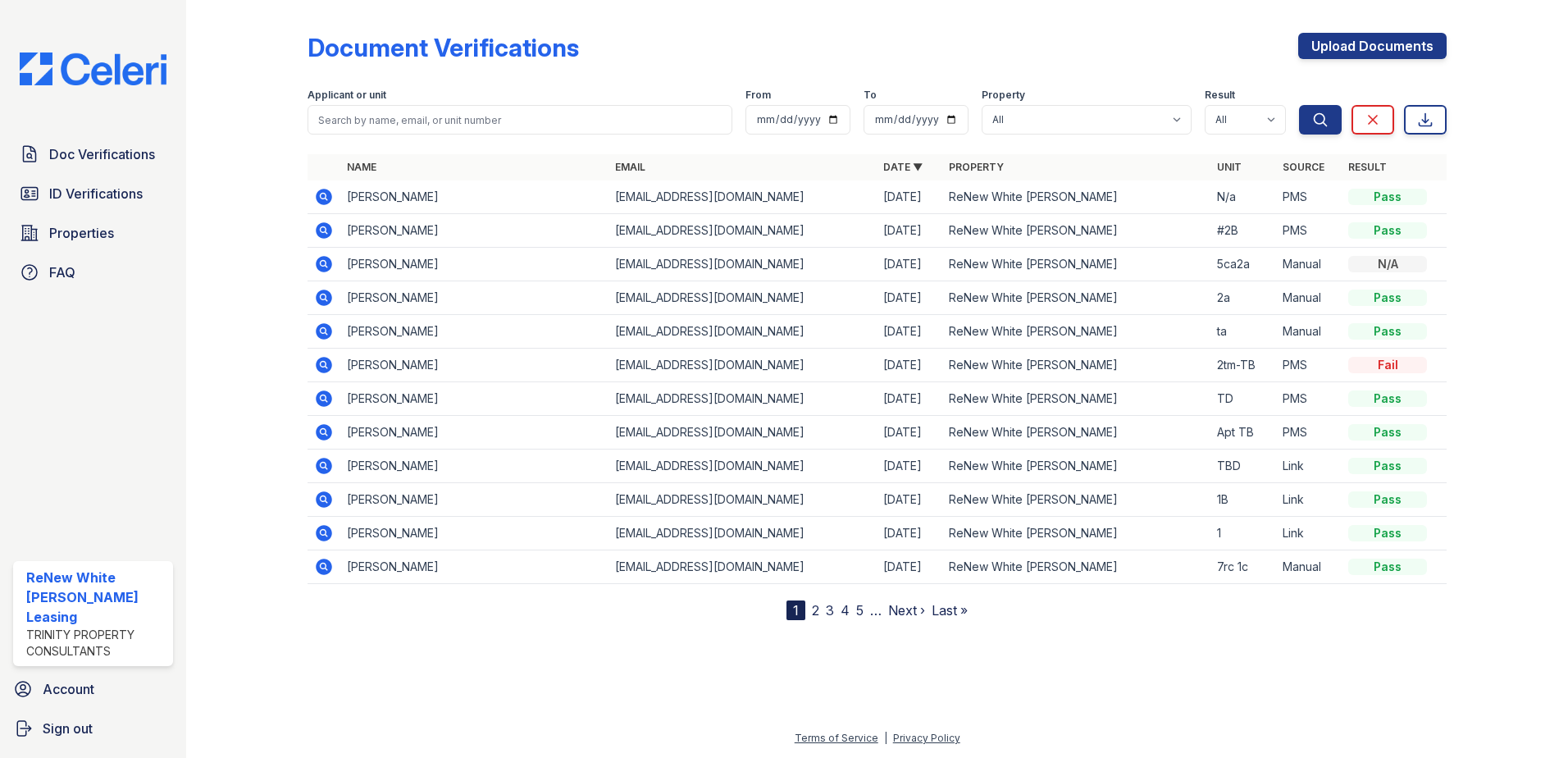
click at [328, 536] on icon at bounding box center [324, 533] width 16 height 16
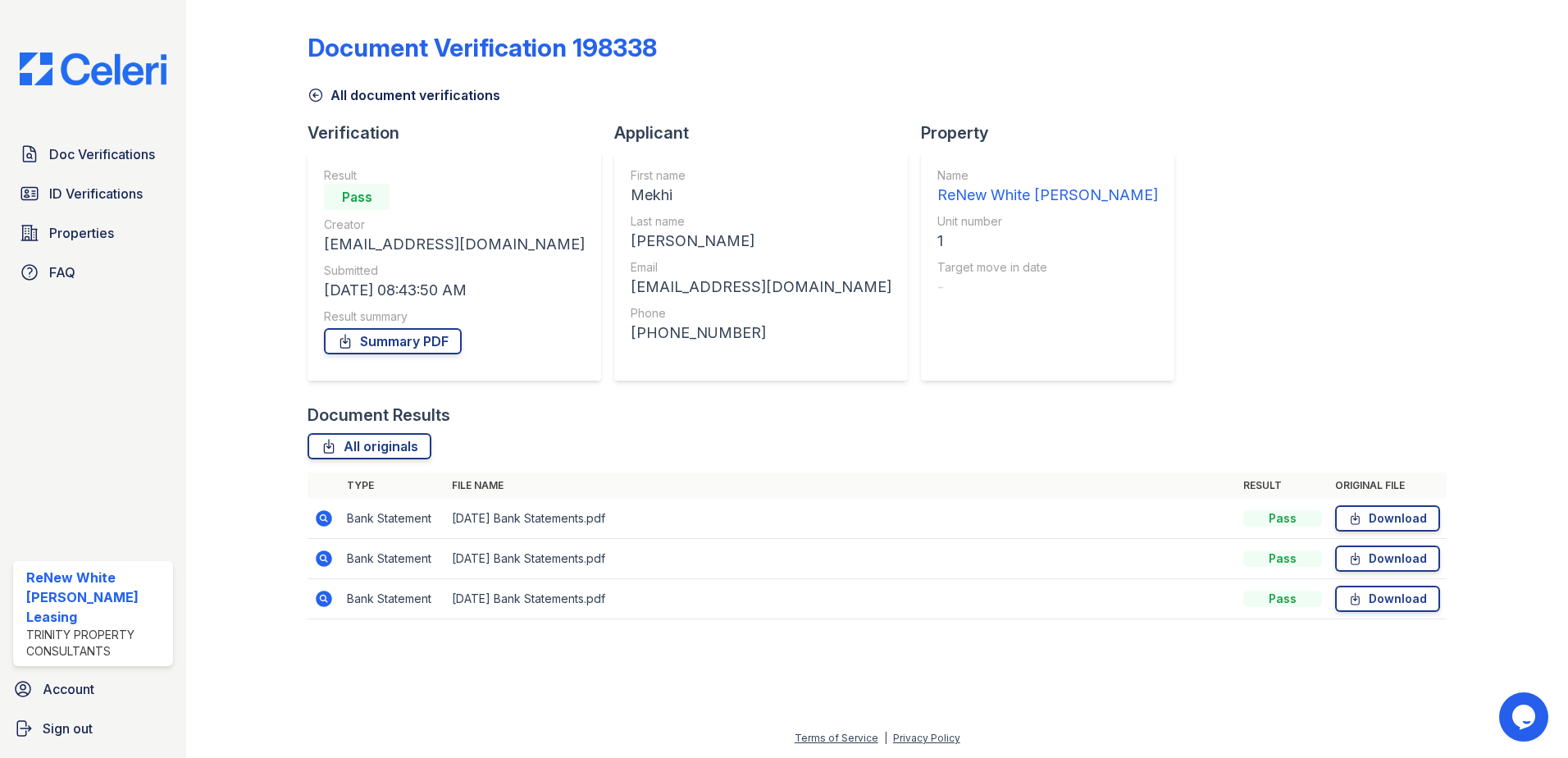
click at [326, 517] on icon at bounding box center [324, 518] width 20 height 20
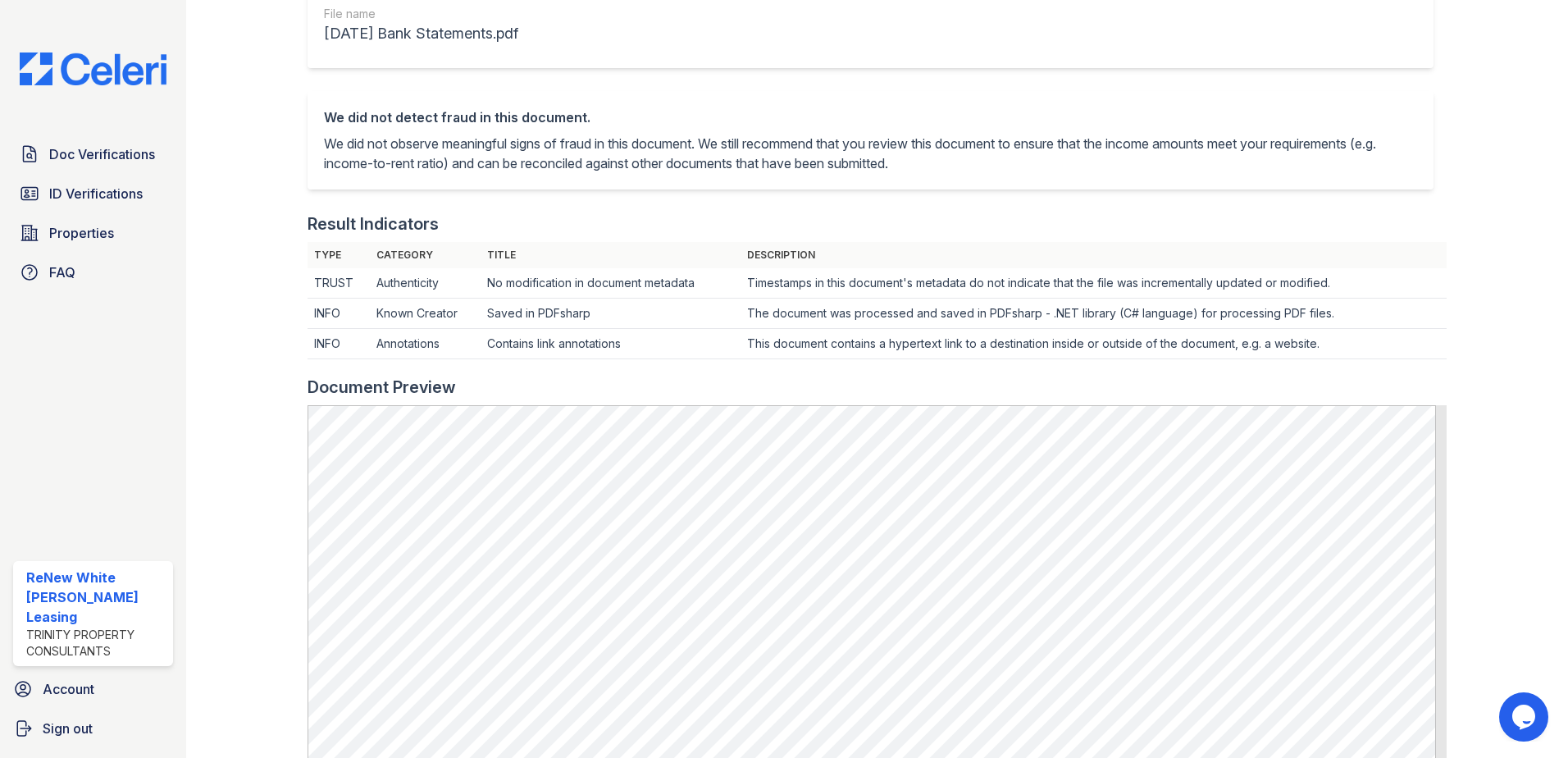
scroll to position [246, 0]
